Goal: Task Accomplishment & Management: Manage account settings

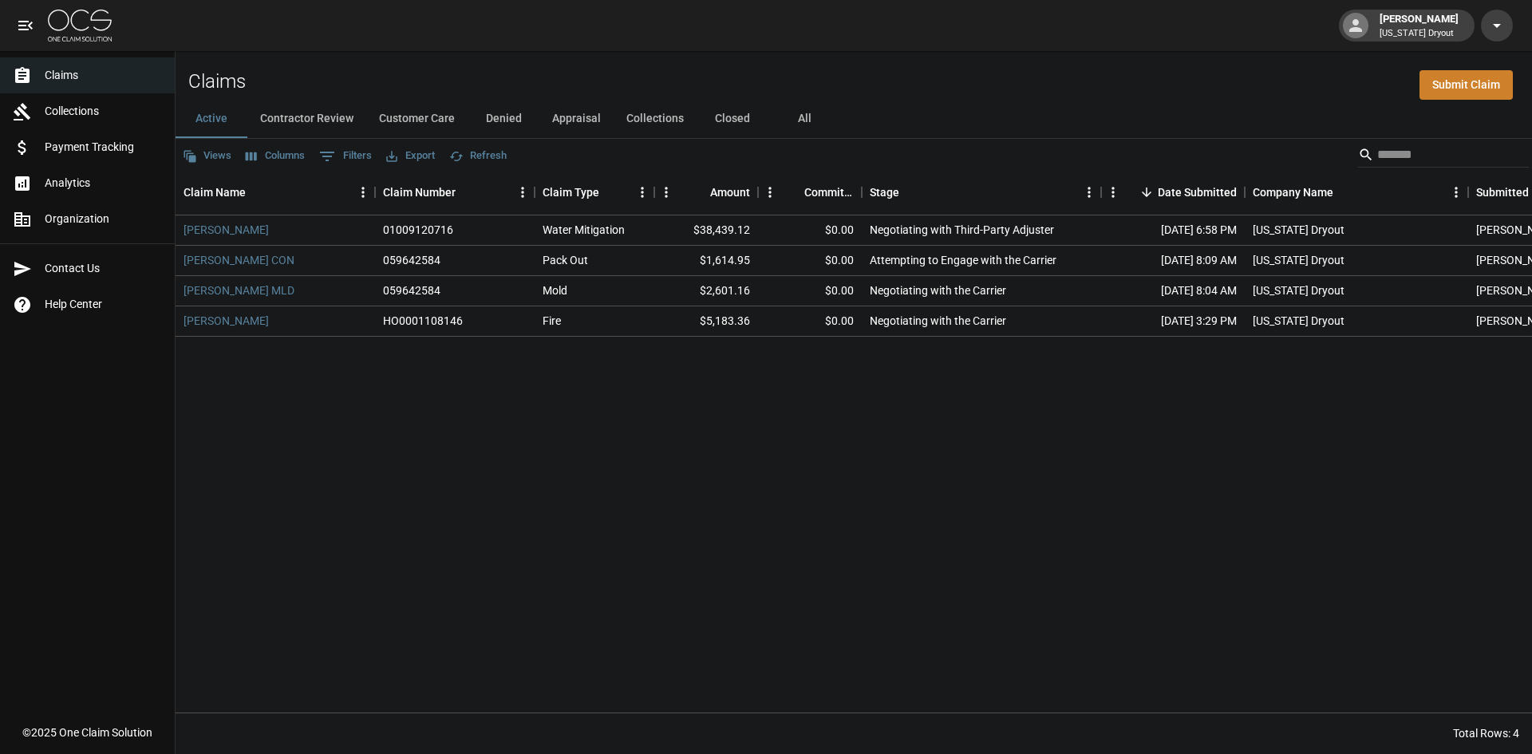
drag, startPoint x: 0, startPoint y: 0, endPoint x: 88, endPoint y: 30, distance: 92.8
click at [88, 30] on img at bounding box center [80, 26] width 64 height 32
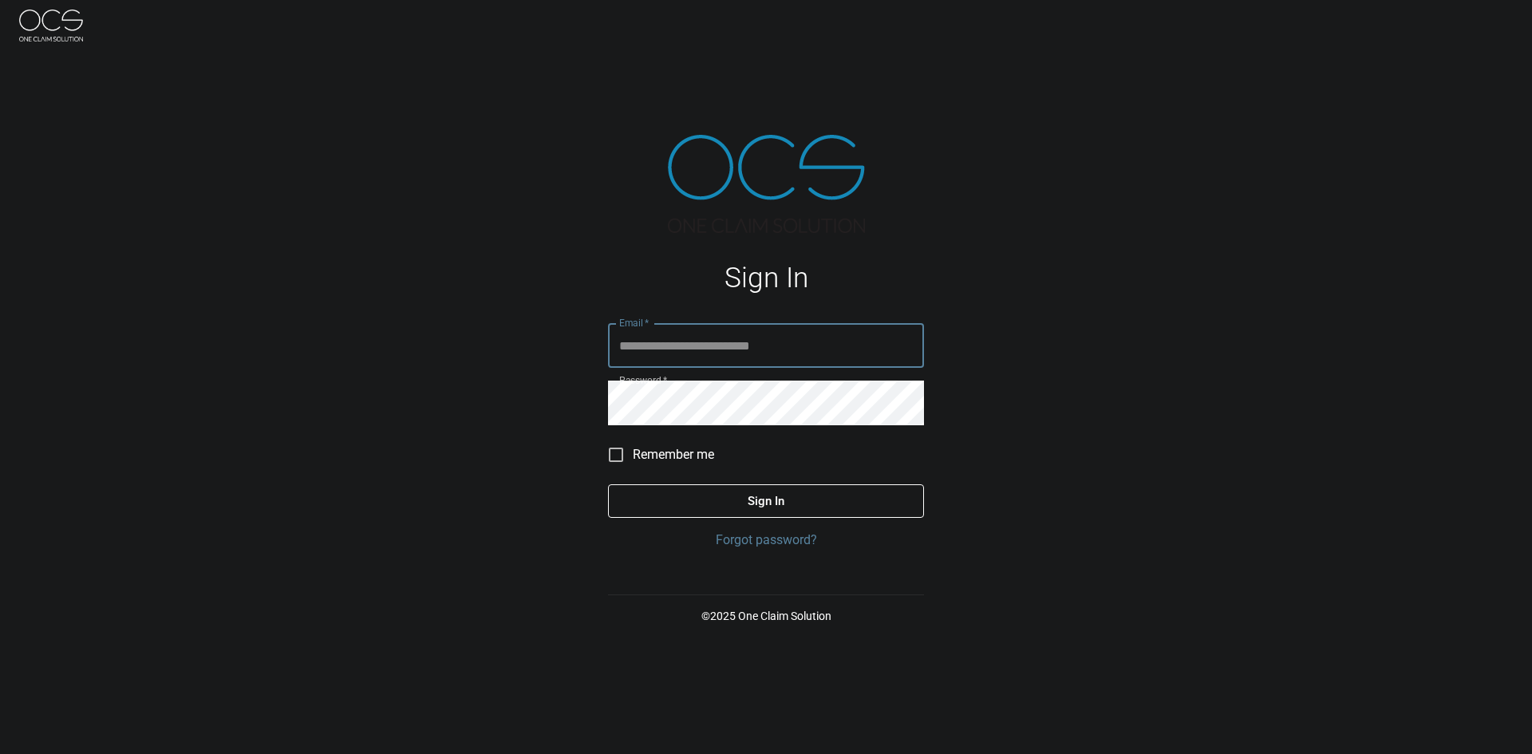
type input "**********"
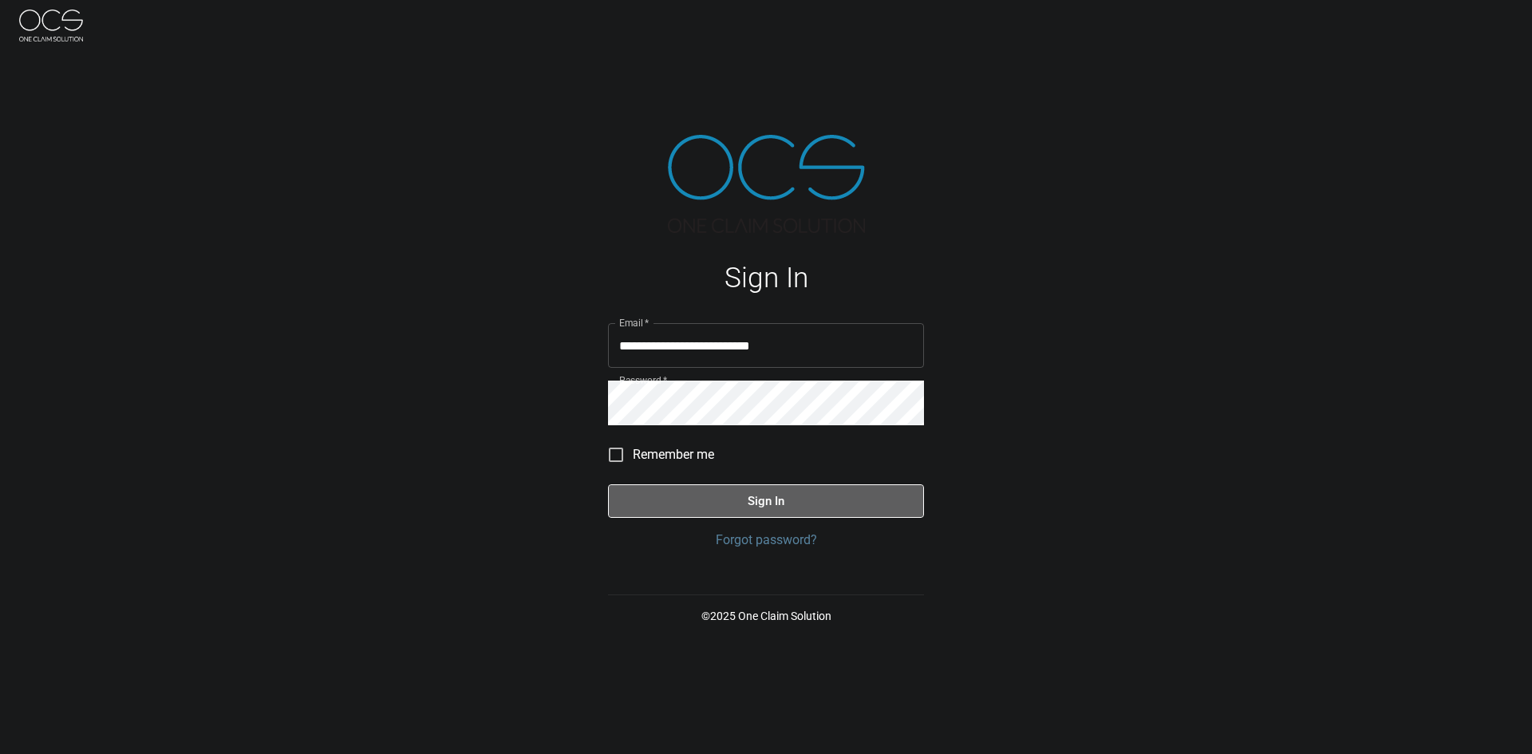
click at [700, 502] on button "Sign In" at bounding box center [766, 501] width 316 height 34
